Goal: Task Accomplishment & Management: Use online tool/utility

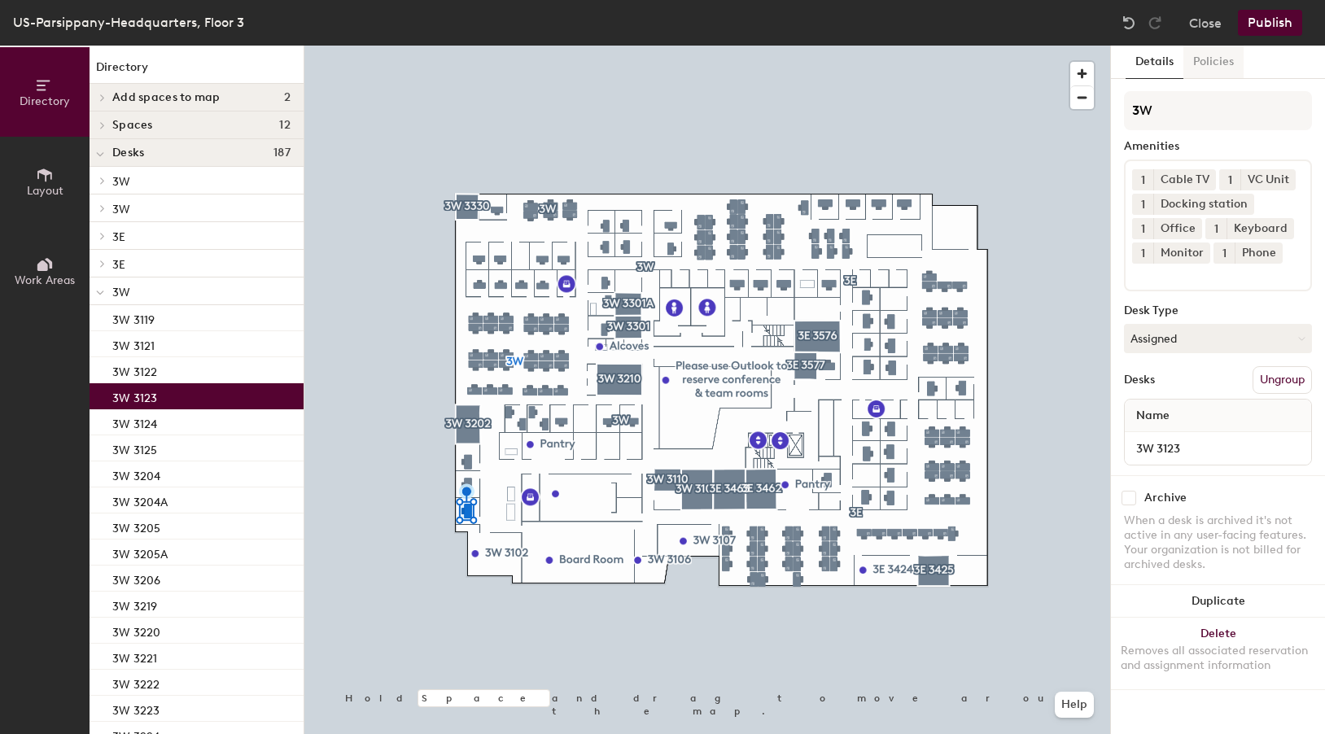
click at [1218, 61] on button "Policies" at bounding box center [1213, 62] width 60 height 33
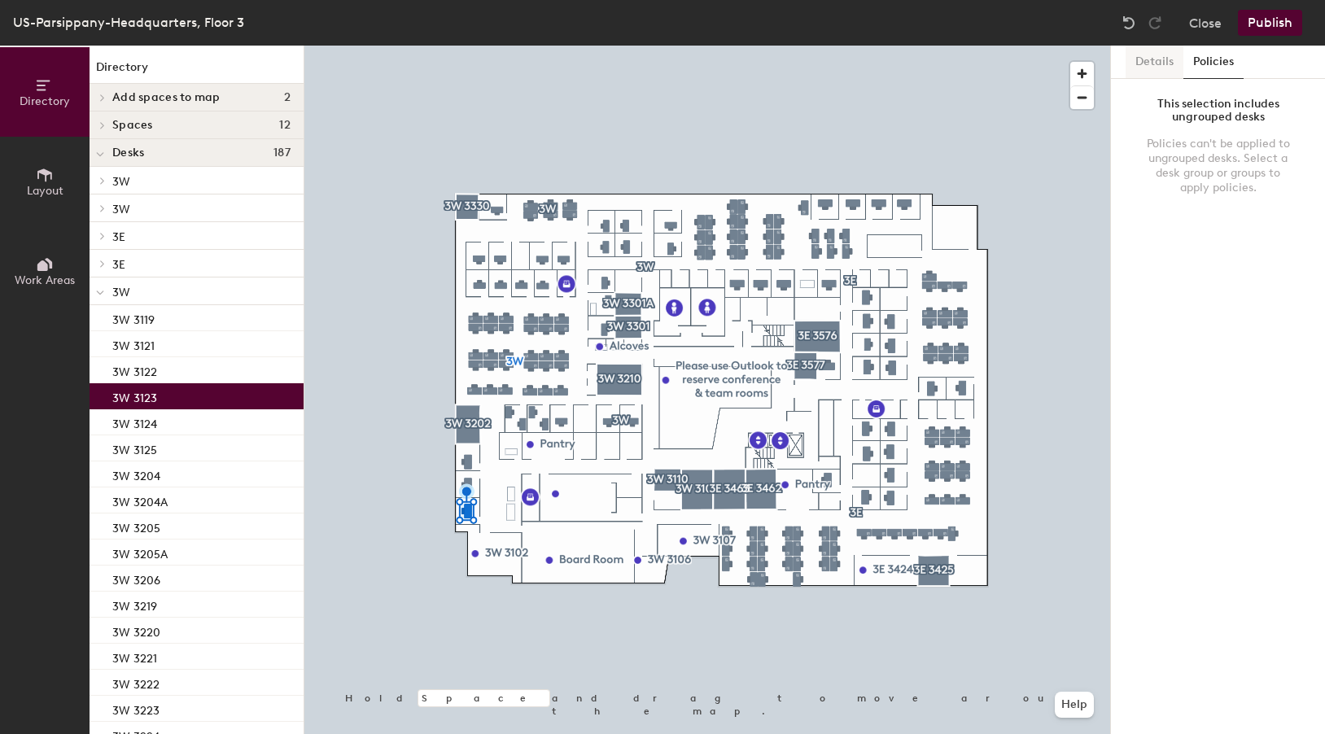
click at [1157, 61] on button "Details" at bounding box center [1155, 62] width 58 height 33
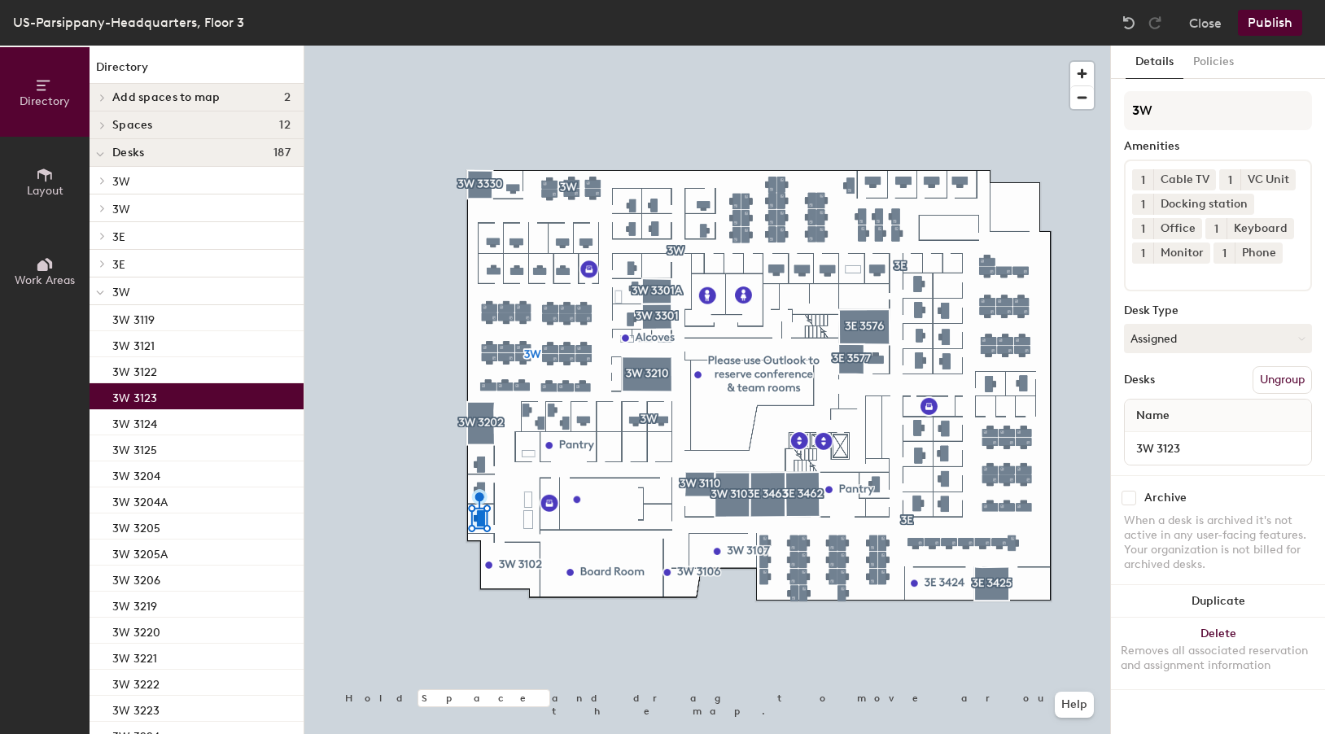
click at [52, 182] on icon at bounding box center [45, 175] width 18 height 18
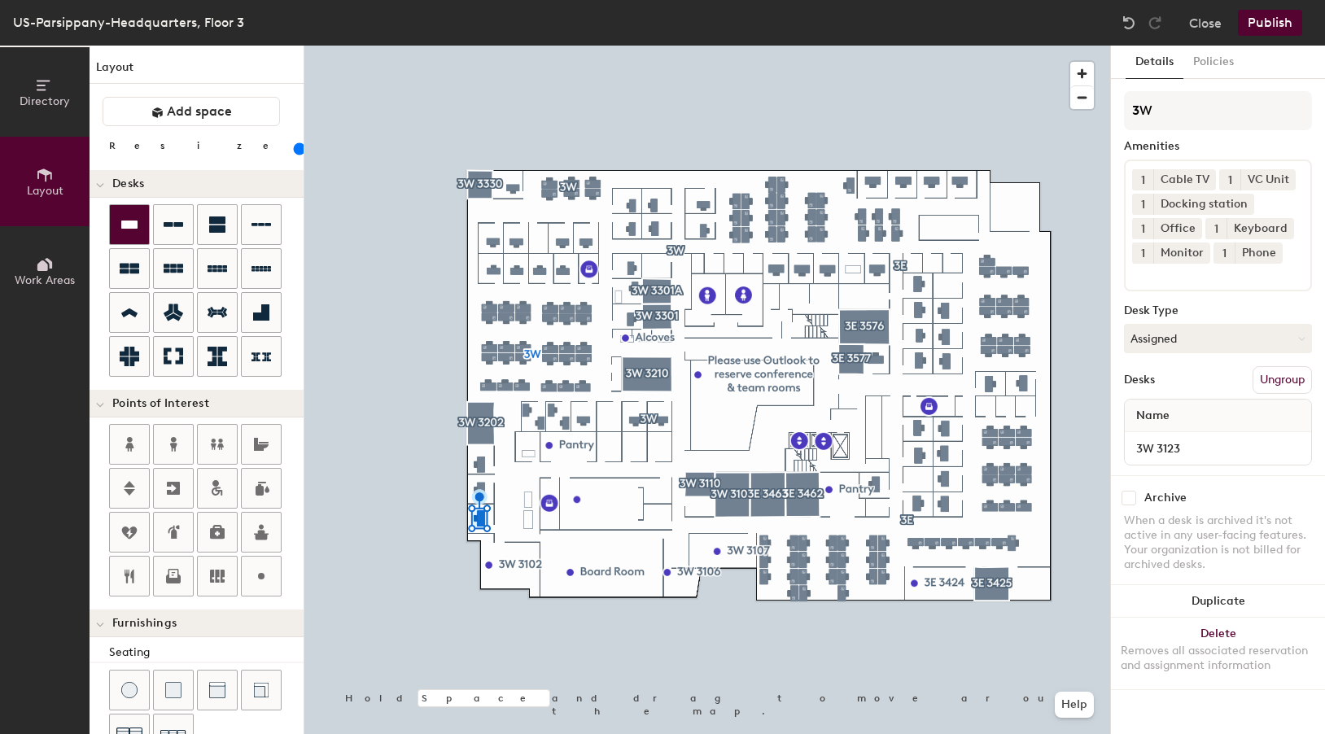
click at [125, 223] on icon at bounding box center [129, 225] width 16 height 8
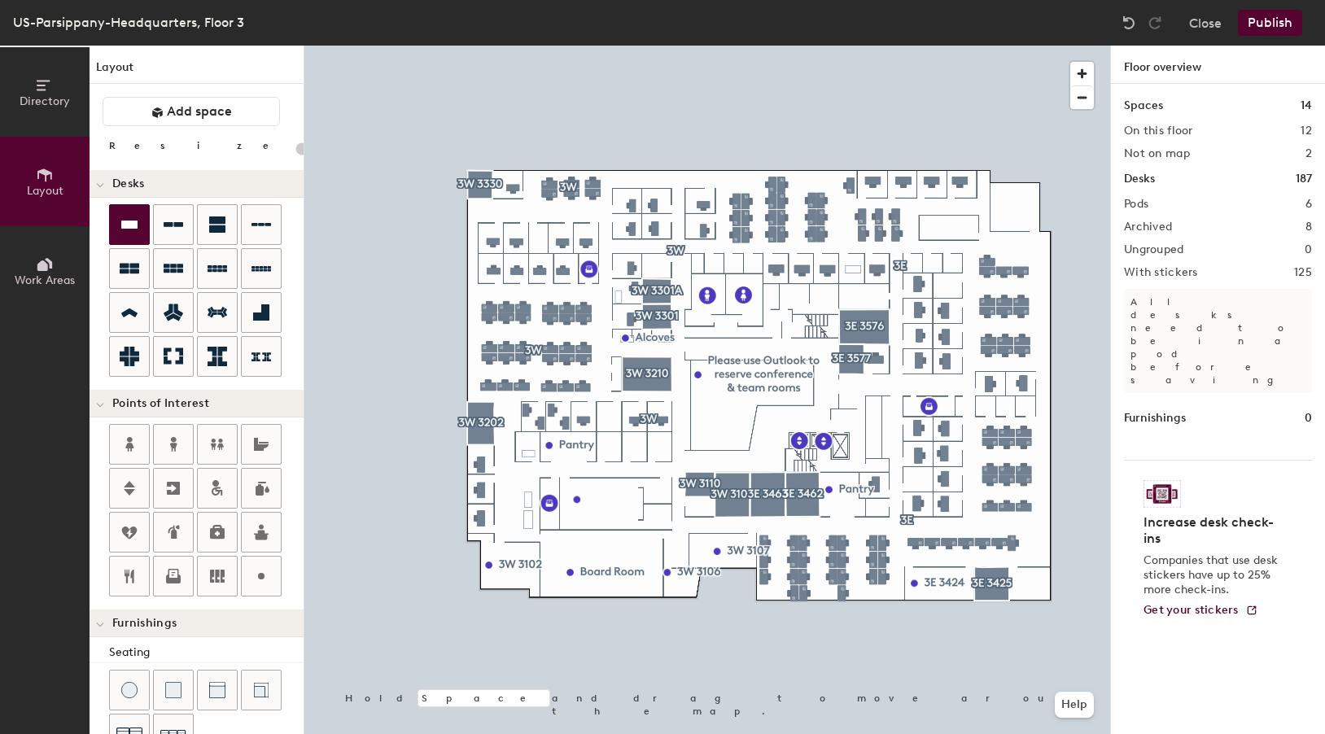
type input "20"
click at [59, 91] on button "Directory" at bounding box center [45, 92] width 90 height 90
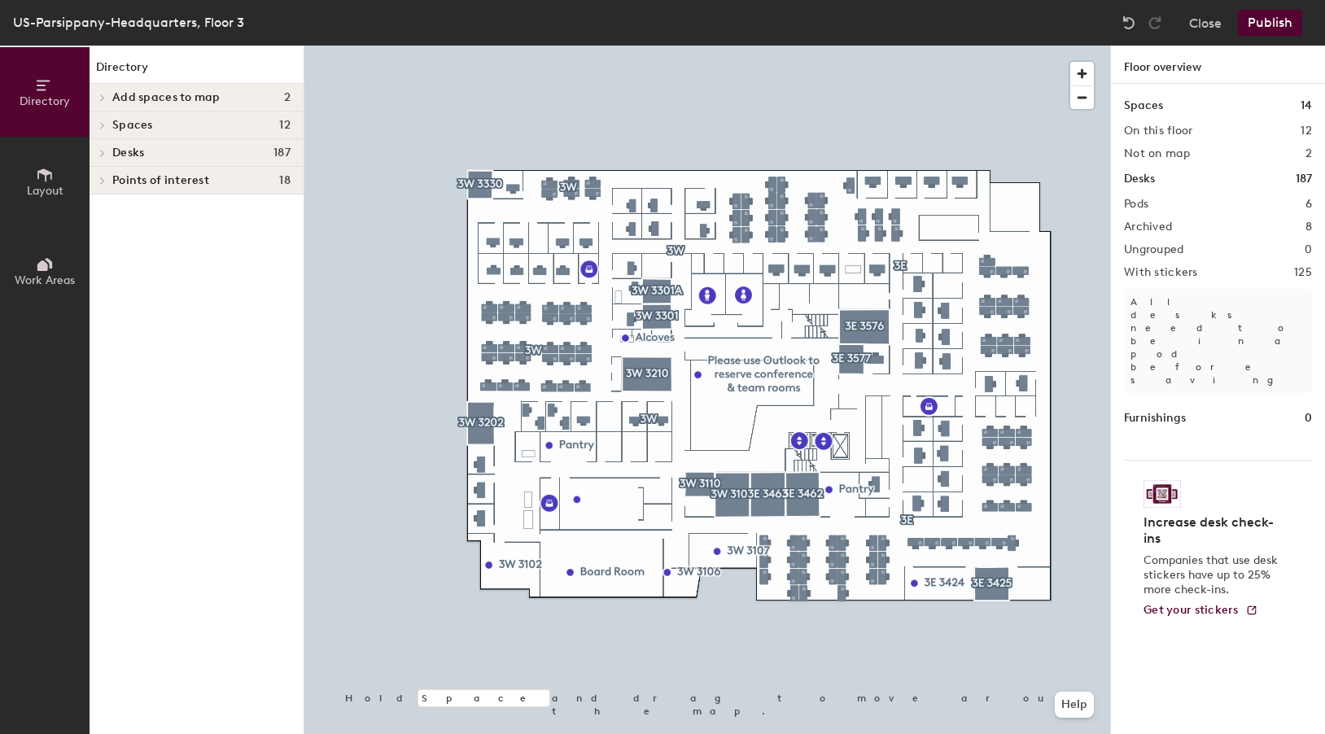
click at [45, 178] on icon at bounding box center [45, 175] width 18 height 18
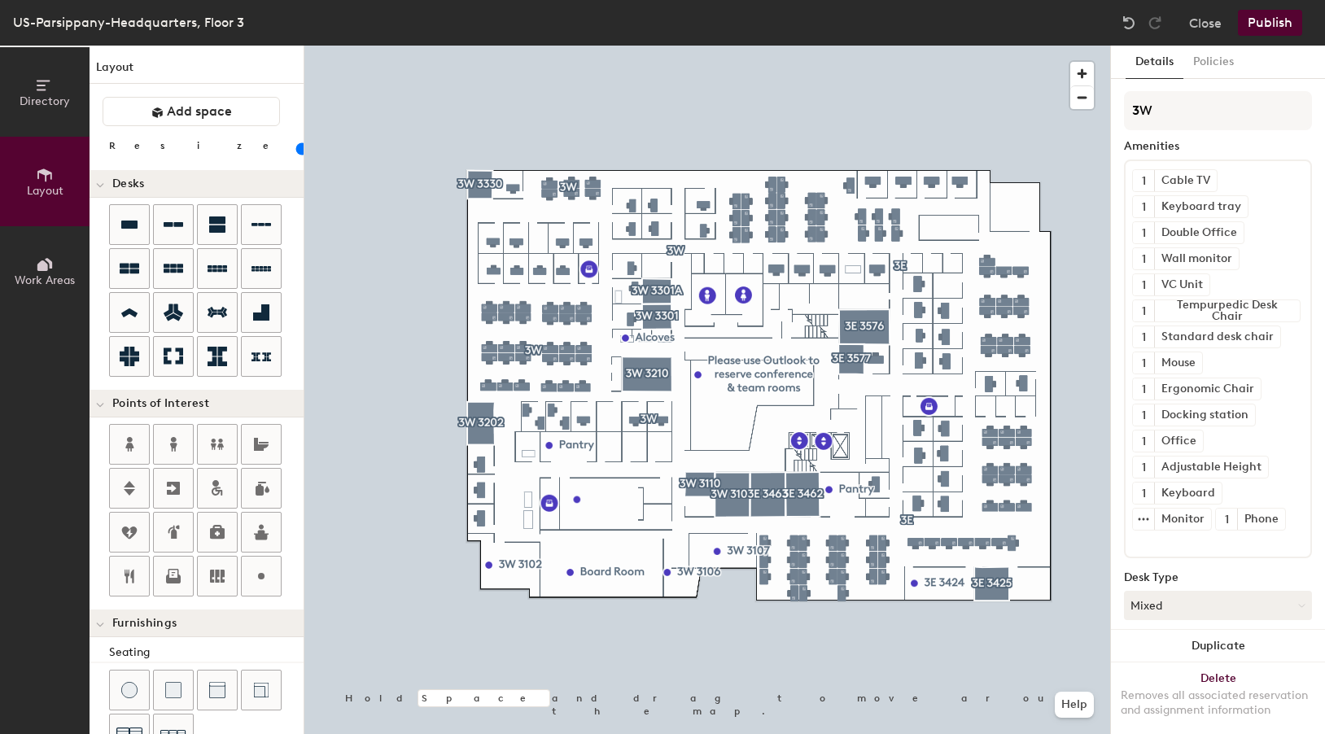
type input "120"
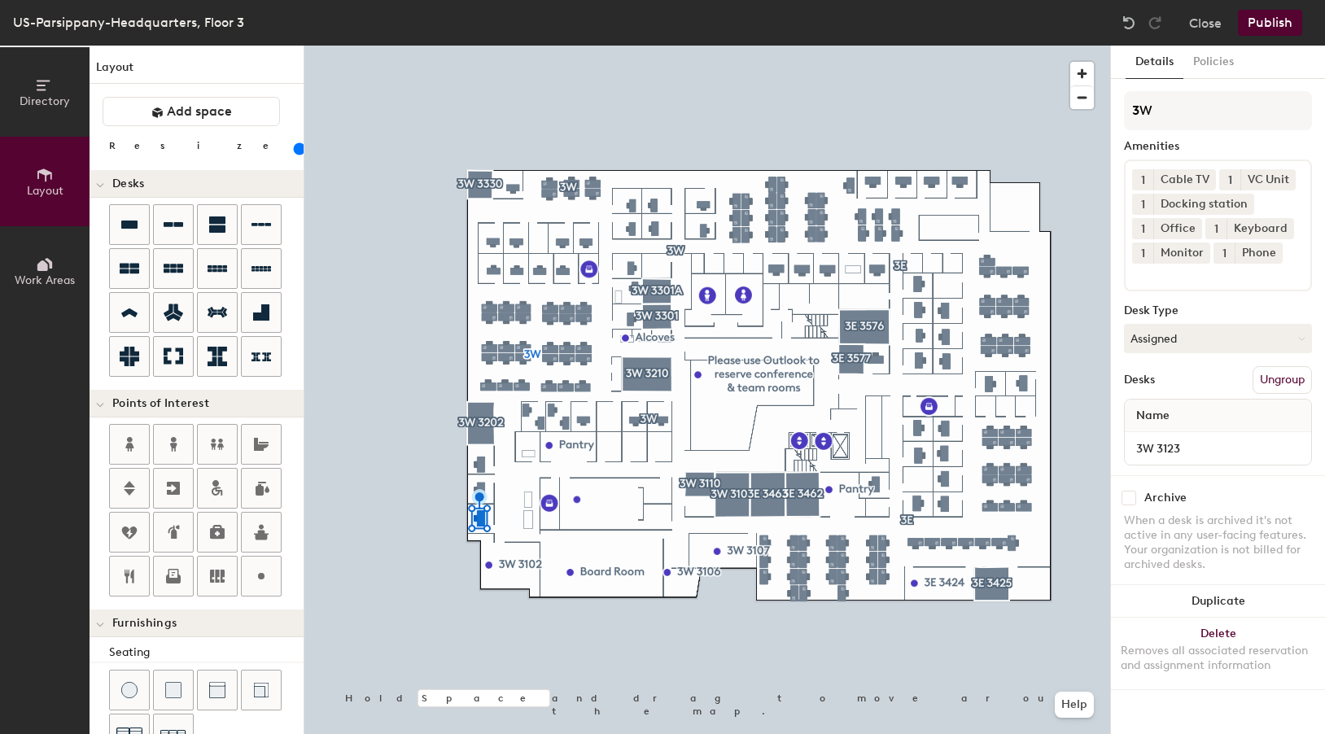
click at [1149, 62] on button "Details" at bounding box center [1155, 62] width 58 height 33
click at [1210, 62] on button "Policies" at bounding box center [1213, 62] width 60 height 33
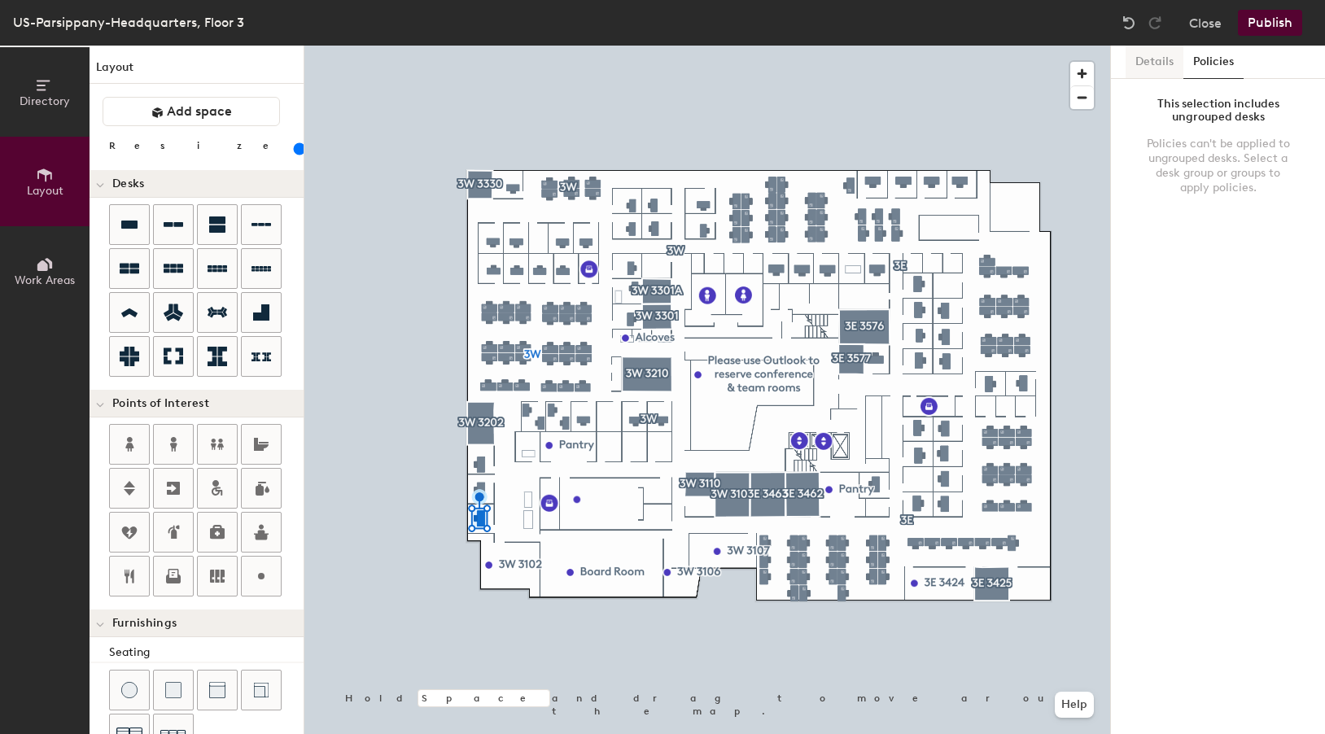
click at [1161, 63] on button "Details" at bounding box center [1155, 62] width 58 height 33
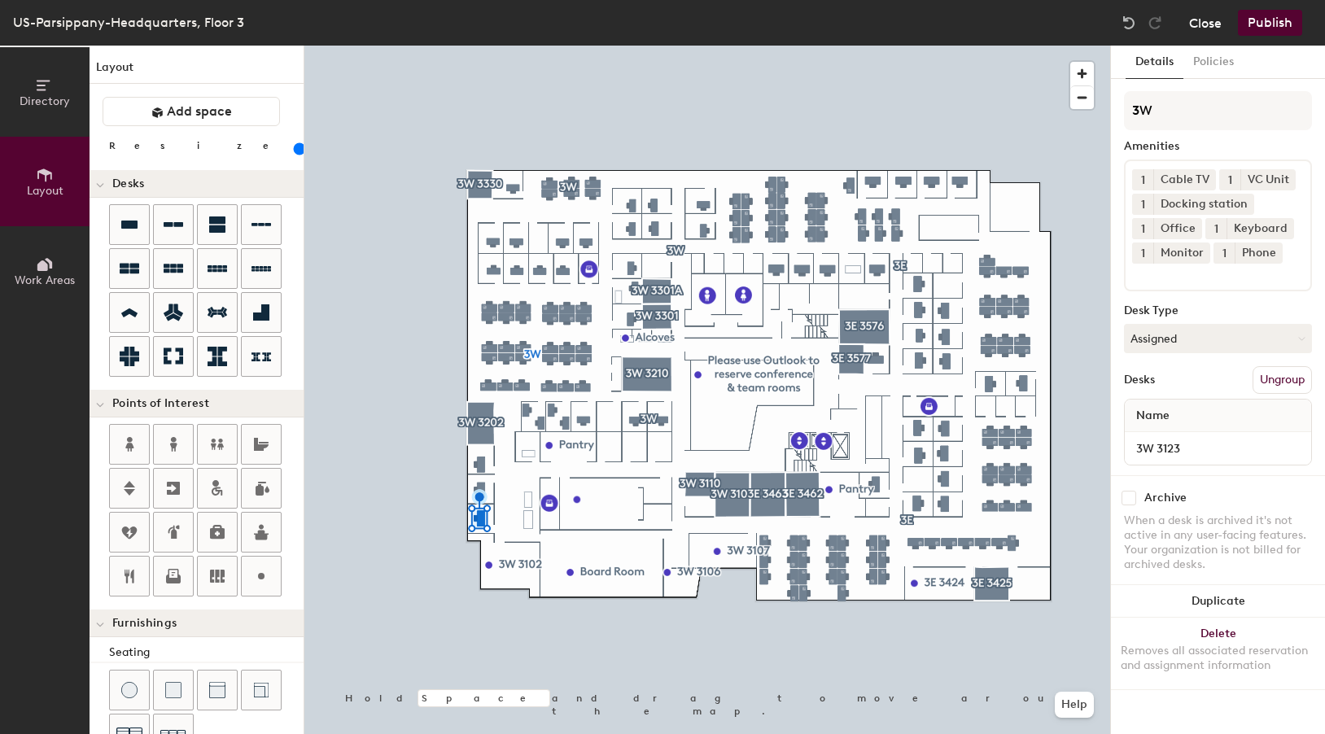
click at [1212, 27] on button "Close" at bounding box center [1205, 23] width 33 height 26
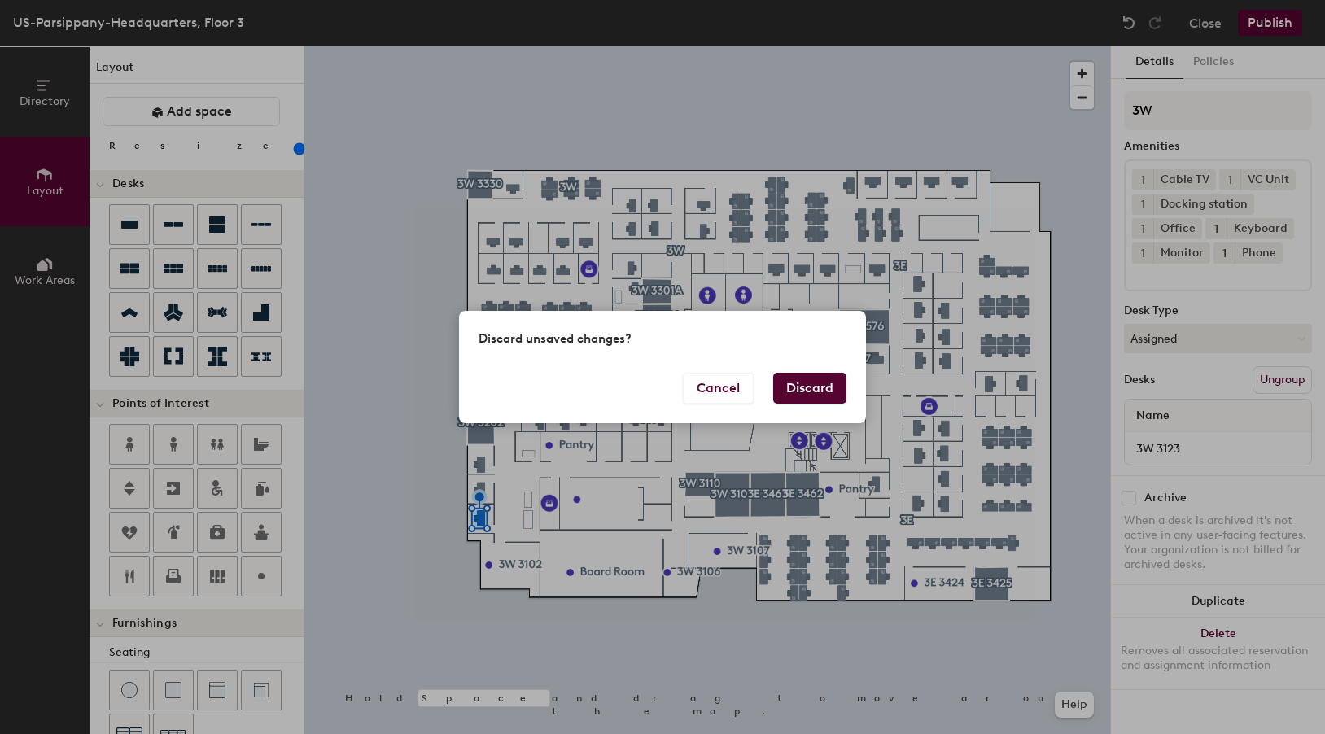
click at [817, 384] on button "Discard" at bounding box center [809, 388] width 73 height 31
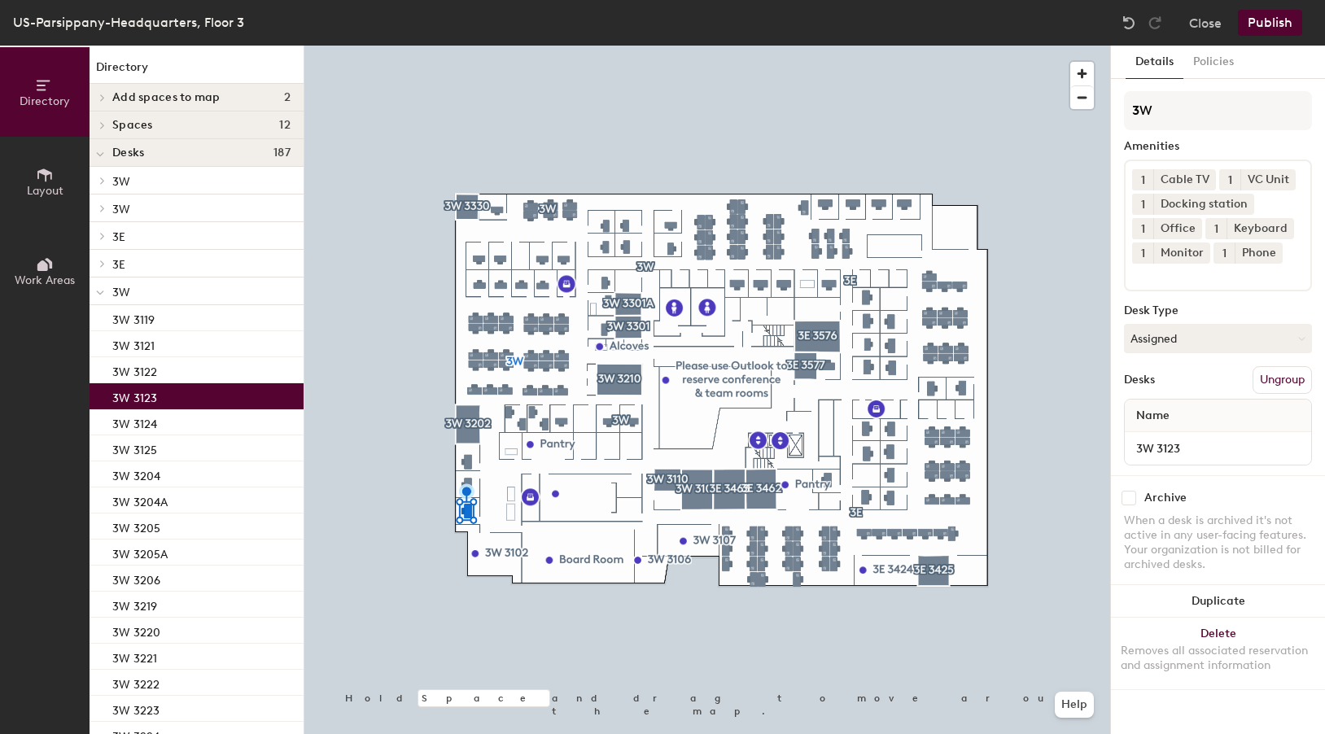
click at [105, 125] on icon at bounding box center [102, 125] width 7 height 8
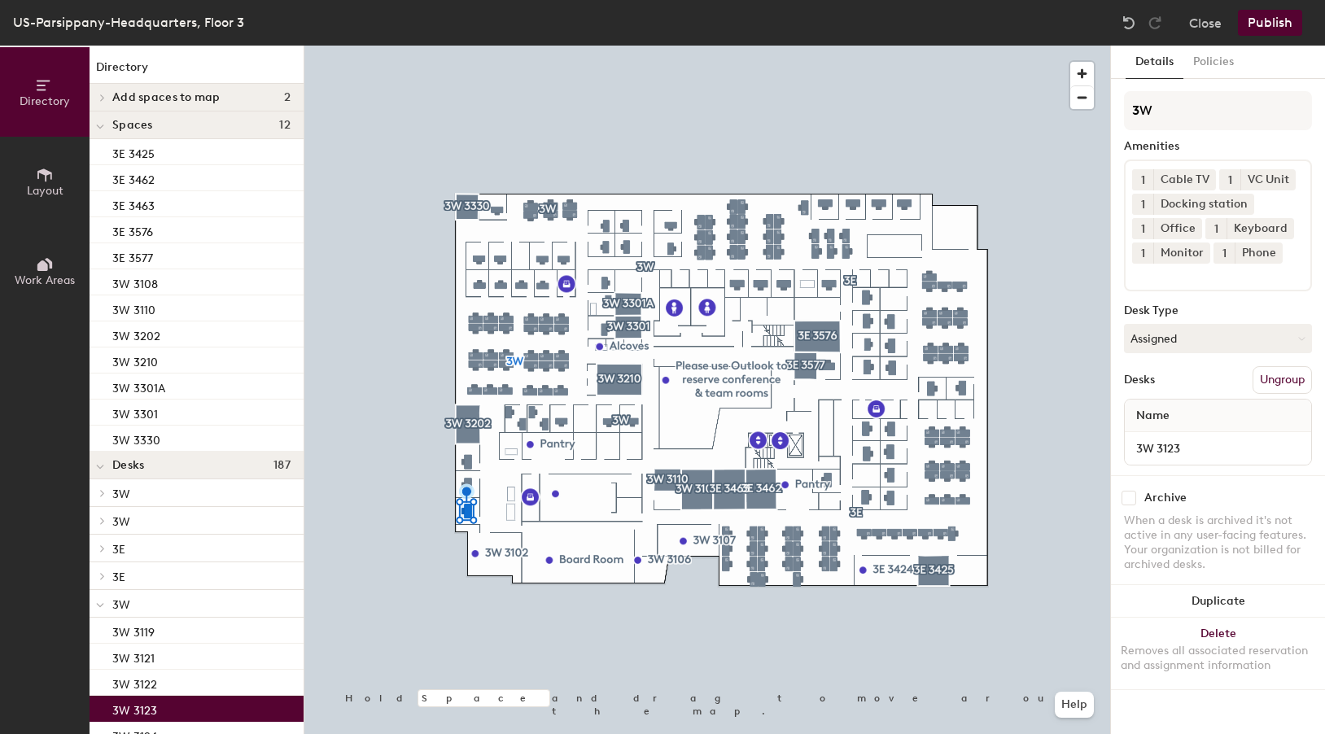
click at [104, 98] on icon at bounding box center [102, 97] width 3 height 7
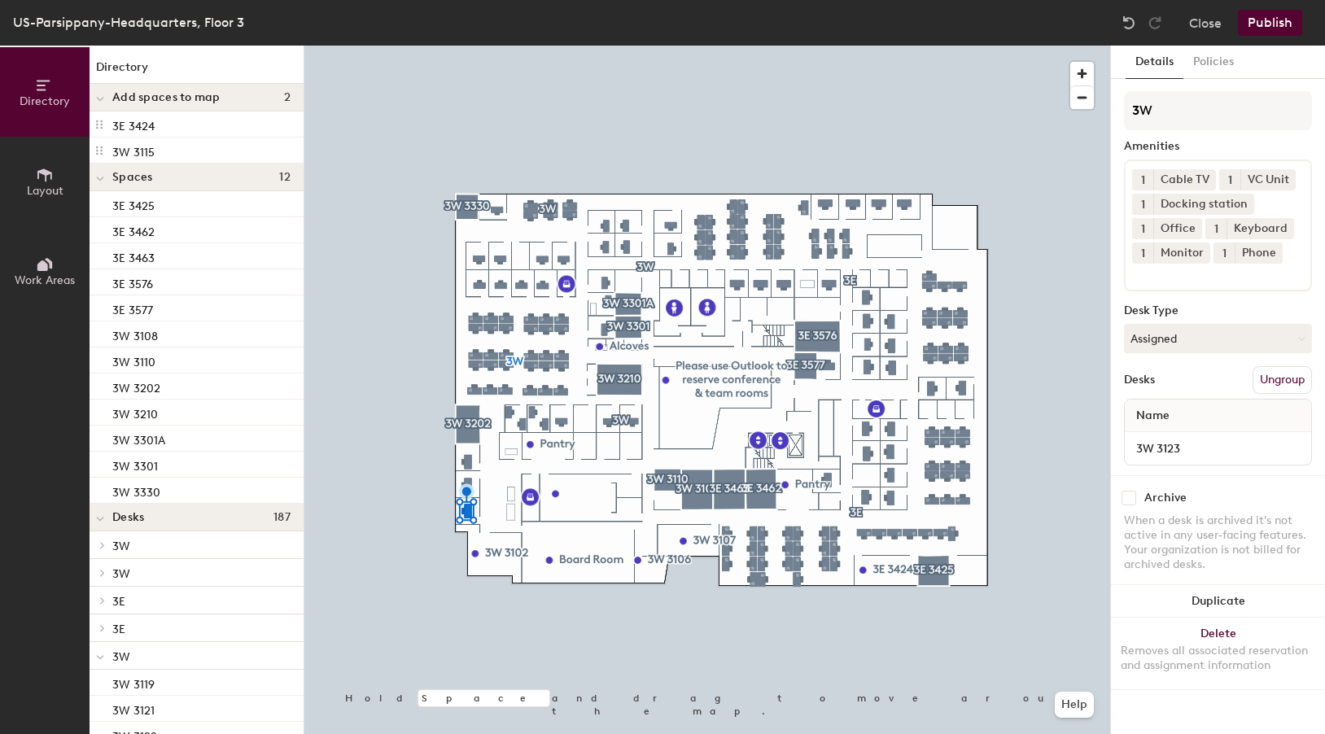
click at [50, 160] on button "Layout" at bounding box center [45, 182] width 90 height 90
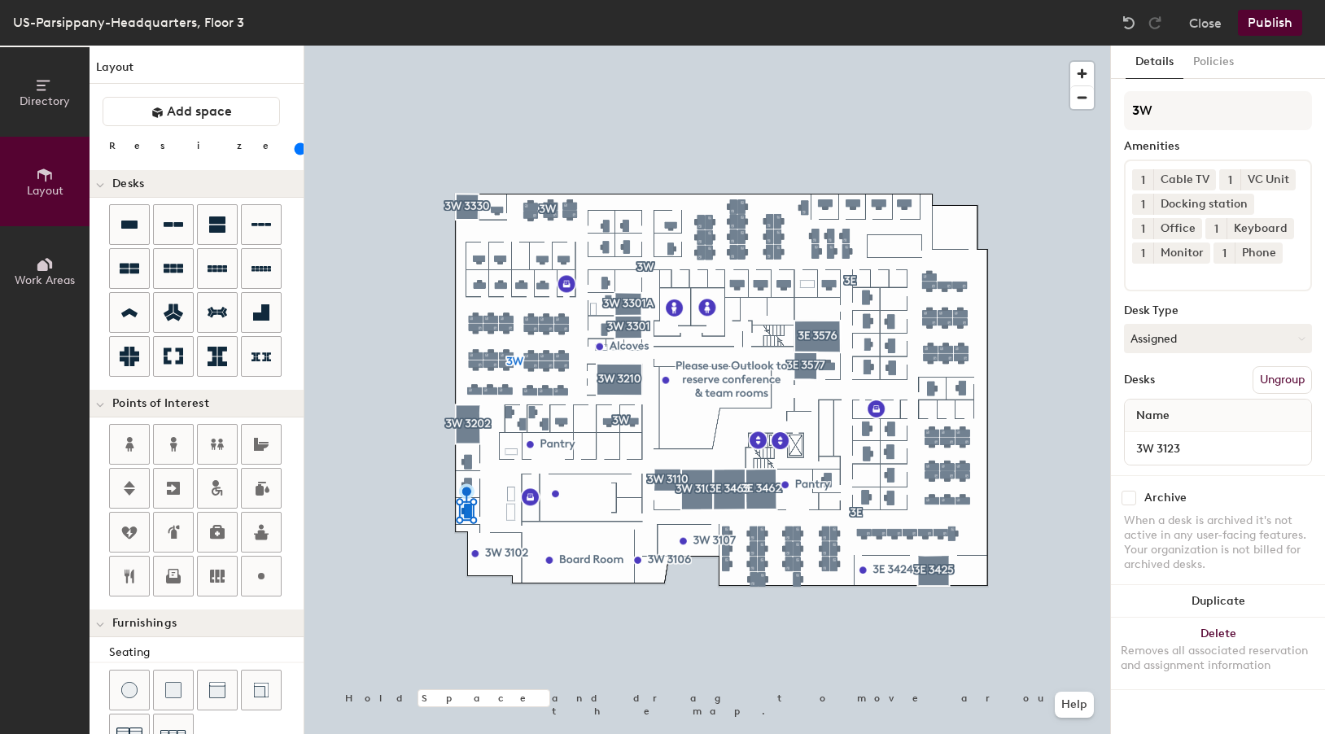
click at [295, 149] on input "range" at bounding box center [295, 148] width 0 height 13
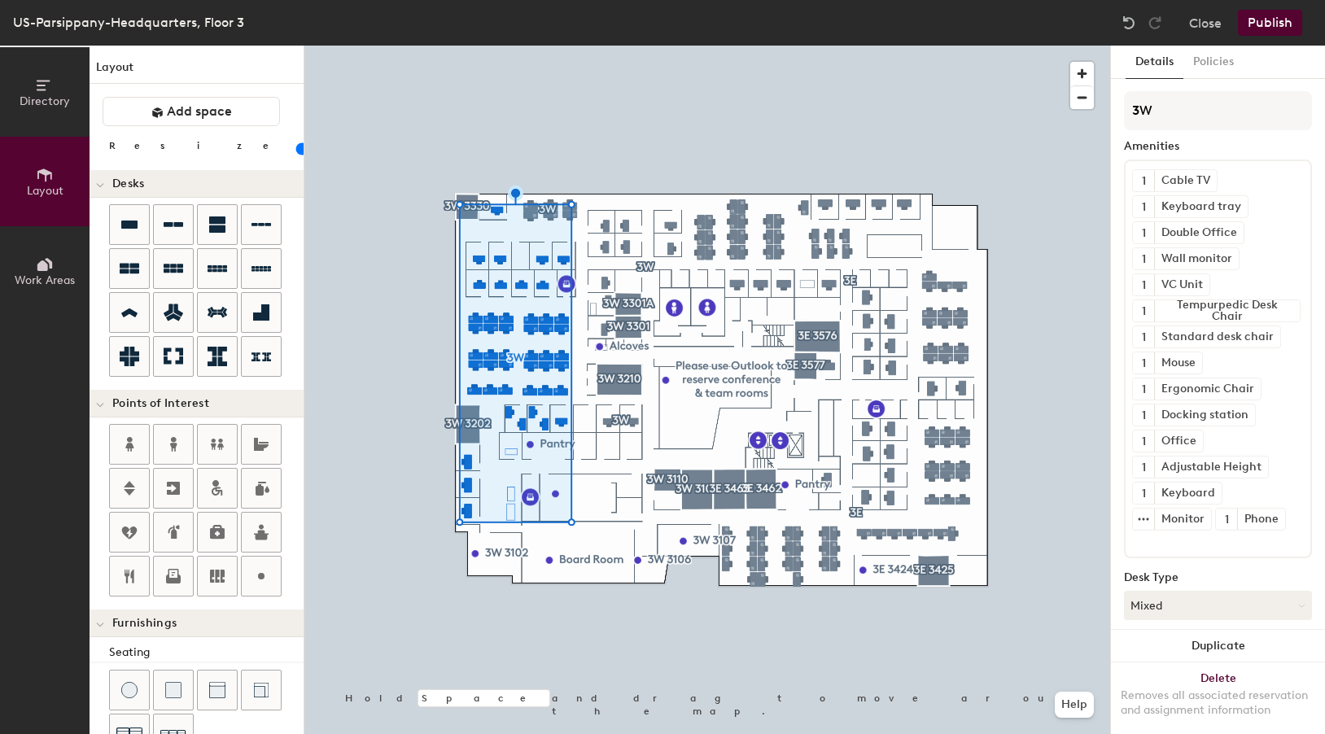
type input "120"
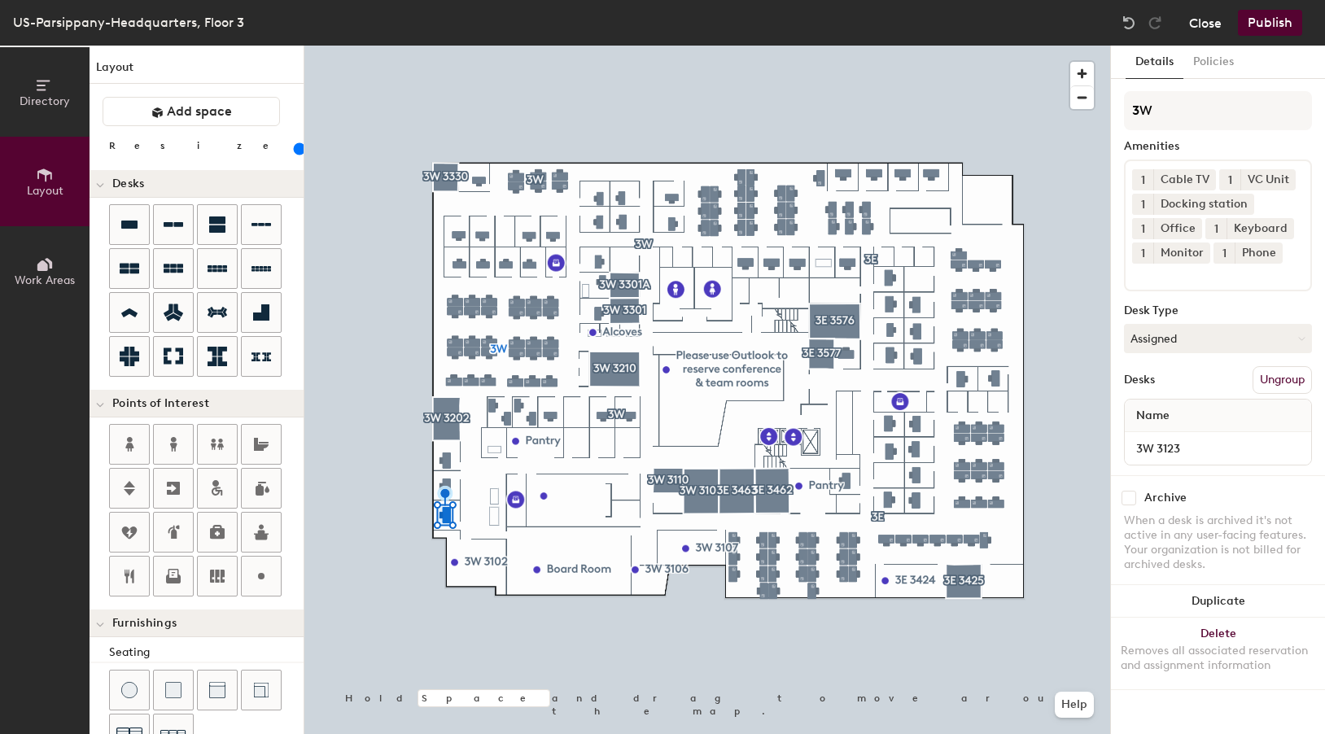
click at [1212, 29] on button "Close" at bounding box center [1205, 23] width 33 height 26
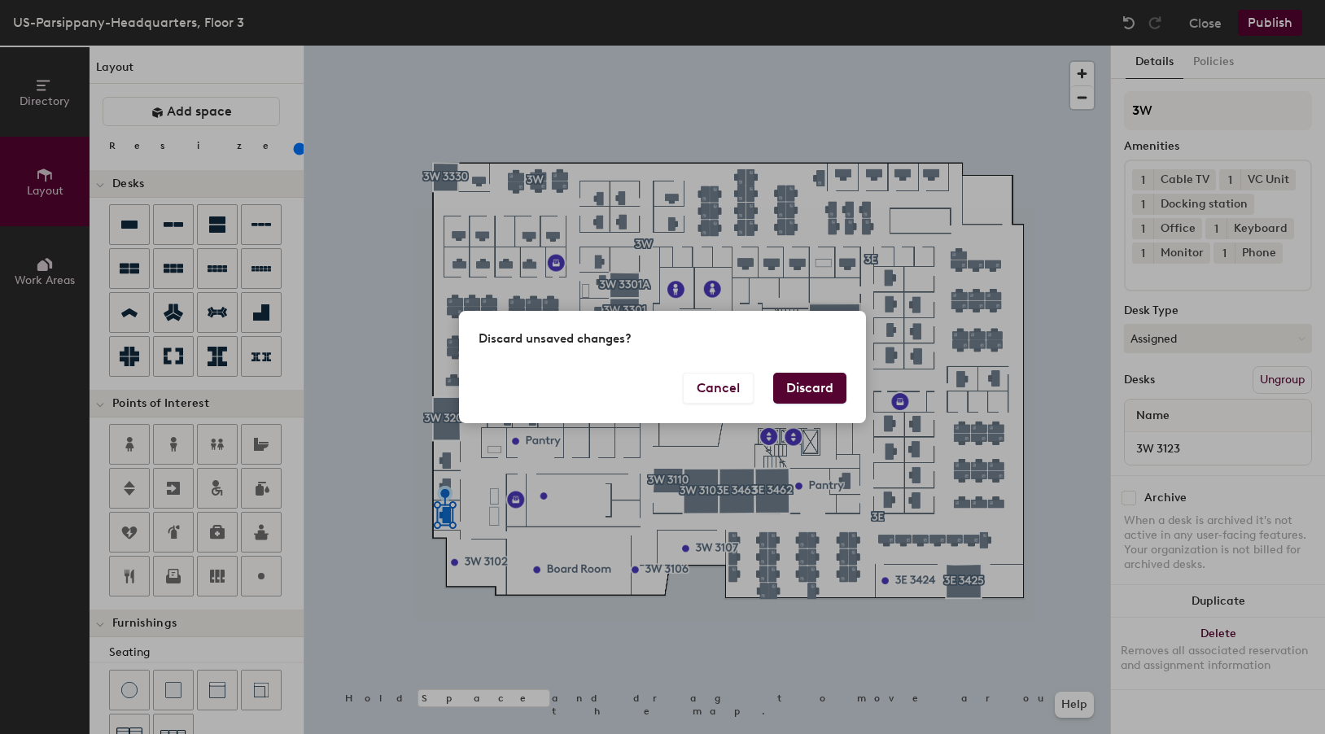
click at [820, 386] on button "Discard" at bounding box center [809, 388] width 73 height 31
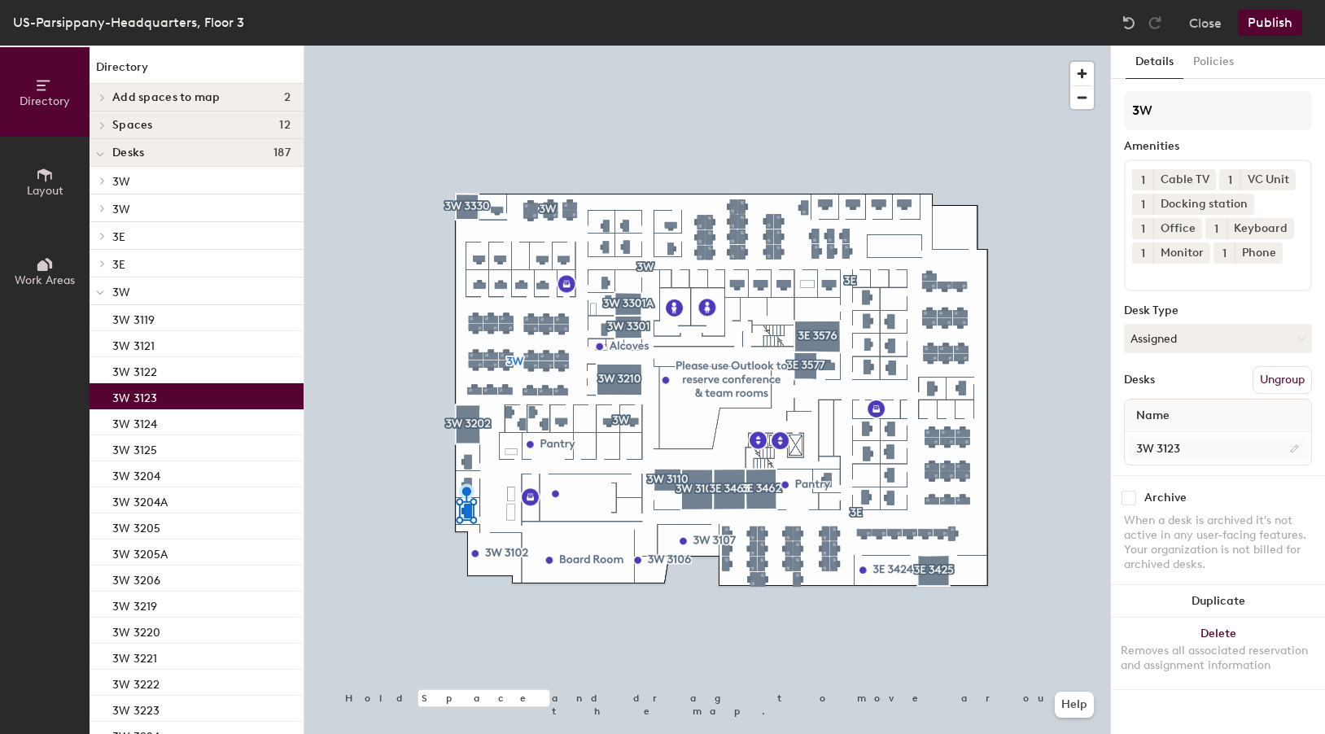
scroll to position [32, 0]
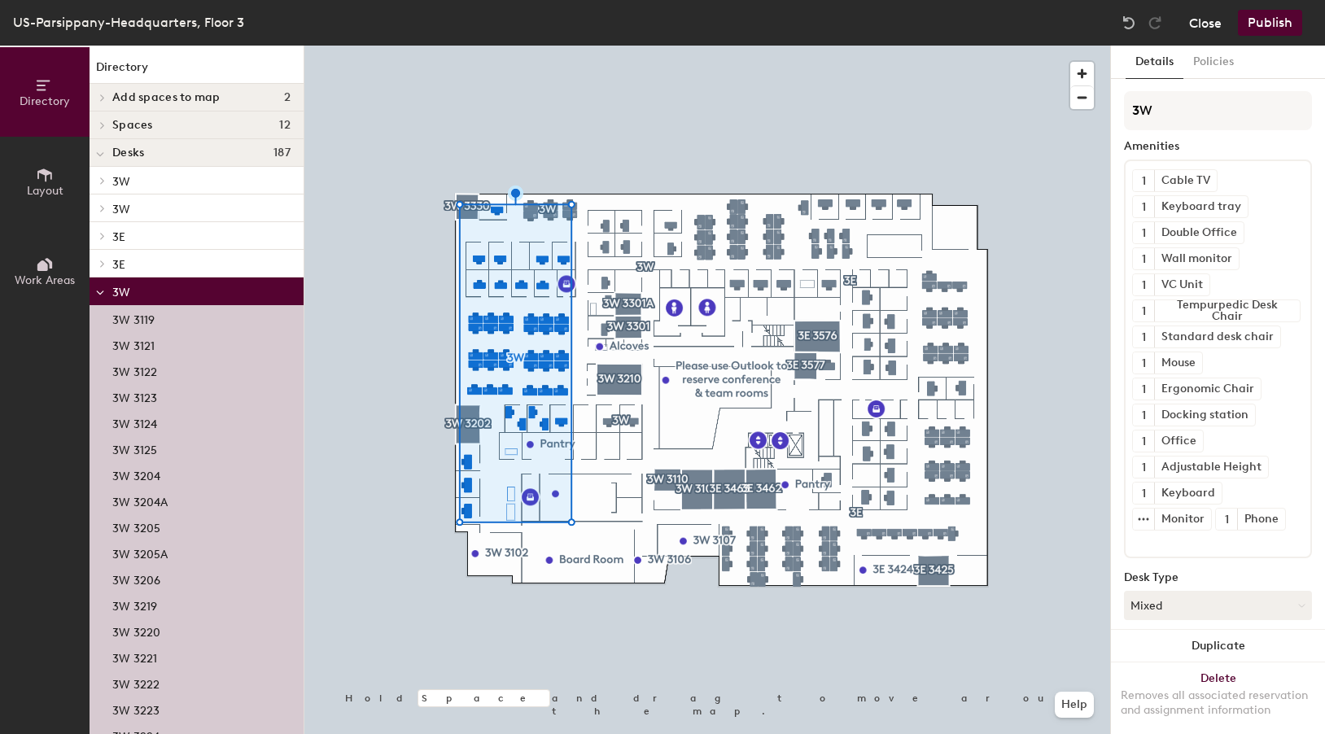
click at [1208, 27] on button "Close" at bounding box center [1205, 23] width 33 height 26
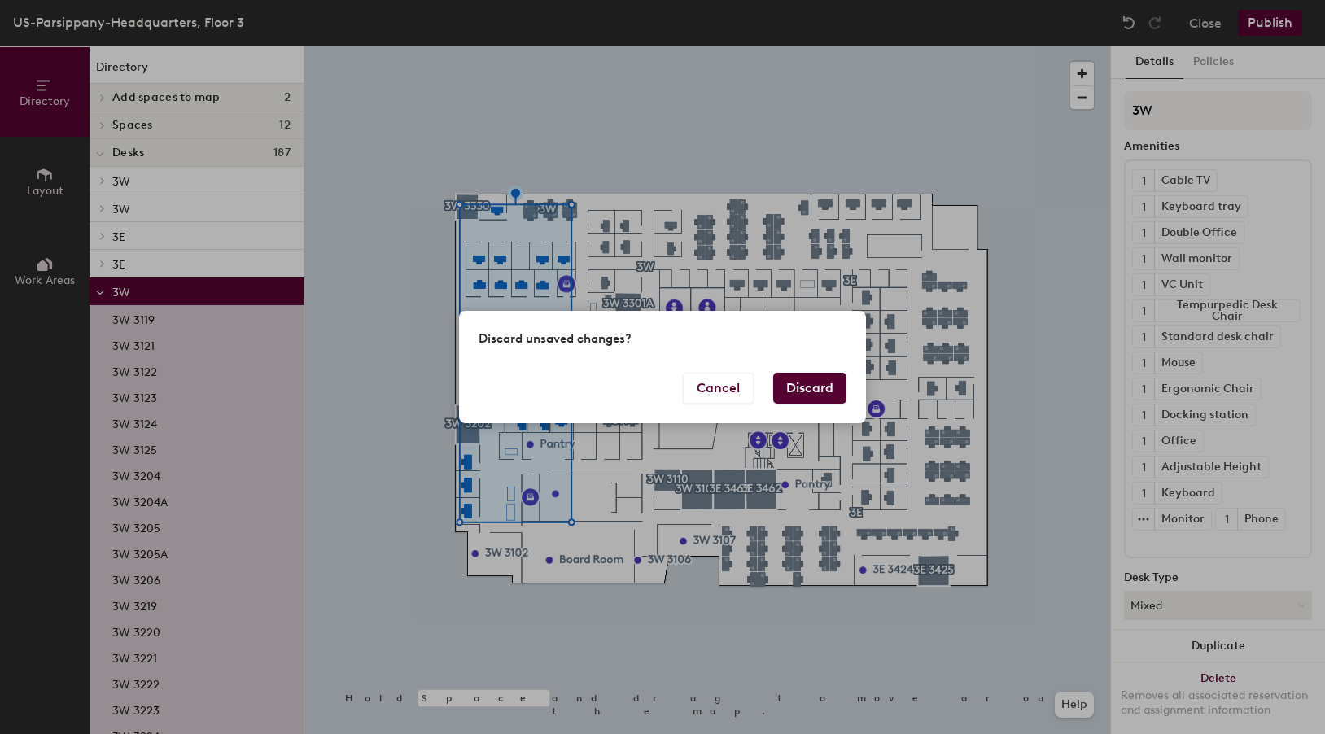
click at [829, 376] on button "Discard" at bounding box center [809, 388] width 73 height 31
